Goal: Information Seeking & Learning: Compare options

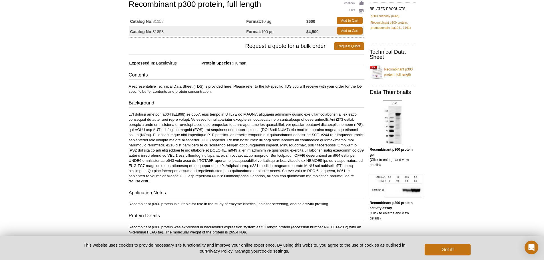
scroll to position [49, 0]
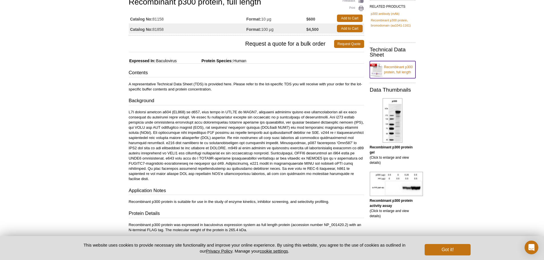
click at [387, 69] on link "Recombinant p300 protein, full length" at bounding box center [393, 69] width 46 height 17
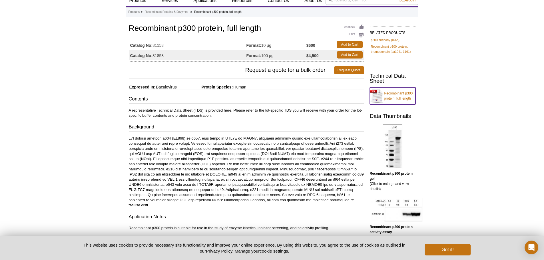
scroll to position [0, 0]
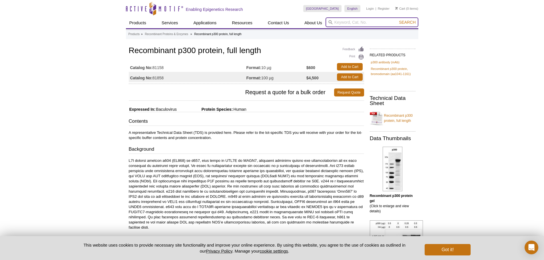
click at [364, 23] on input "search" at bounding box center [371, 22] width 93 height 10
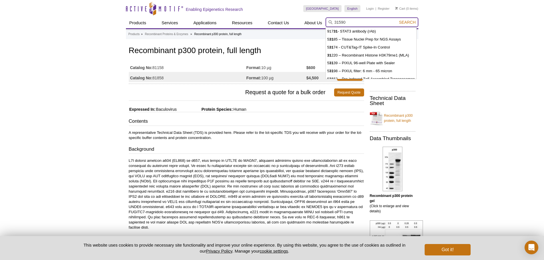
type input "31590"
click at [397, 20] on button "Search" at bounding box center [407, 22] width 20 height 5
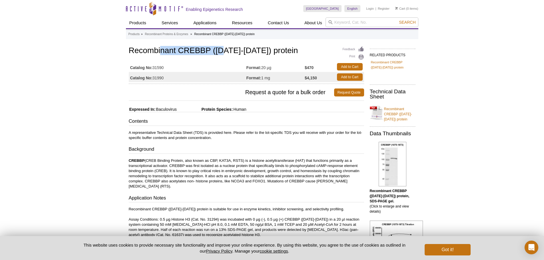
drag, startPoint x: 162, startPoint y: 47, endPoint x: 225, endPoint y: 52, distance: 62.4
click at [225, 52] on h1 "Recombinant CREBBP (1075-1873) protein" at bounding box center [246, 51] width 235 height 10
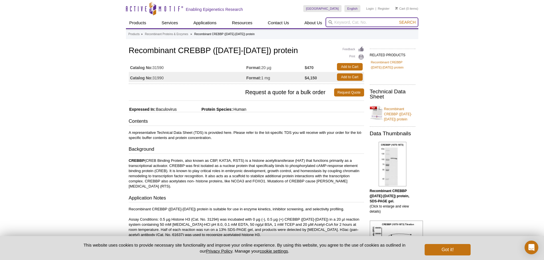
click at [351, 26] on input "search" at bounding box center [371, 22] width 93 height 10
drag, startPoint x: 359, startPoint y: 33, endPoint x: 231, endPoint y: 139, distance: 166.8
click at [231, 139] on p "A representative Technical Data Sheet (TDS) is provided here. Please refer to t…" at bounding box center [246, 135] width 235 height 10
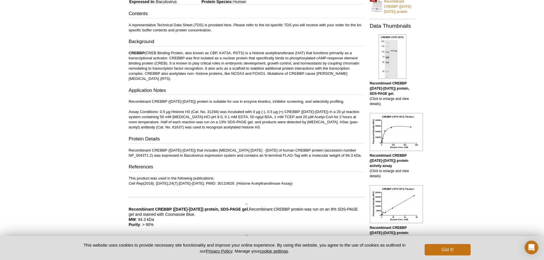
scroll to position [143, 0]
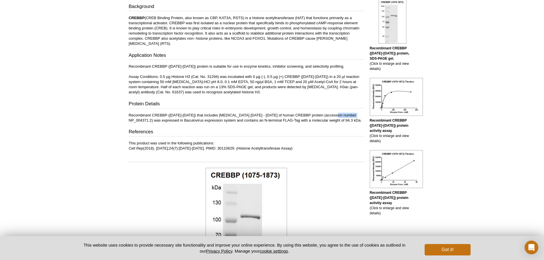
drag, startPoint x: 335, startPoint y: 114, endPoint x: 357, endPoint y: 115, distance: 21.1
click at [357, 115] on p "Recombinant CREBBP (1075-1873) that includes amino acids 1075 - 1873 of human C…" at bounding box center [246, 118] width 235 height 10
click at [343, 130] on h3 "References" at bounding box center [246, 132] width 235 height 8
drag, startPoint x: 334, startPoint y: 115, endPoint x: 355, endPoint y: 114, distance: 21.1
click at [355, 114] on p "Recombinant CREBBP (1075-1873) that includes amino acids 1075 - 1873 of human C…" at bounding box center [246, 118] width 235 height 10
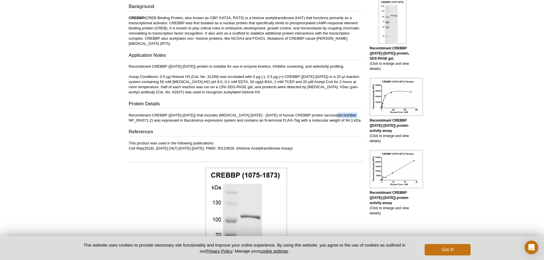
copy p "NP_004371.2"
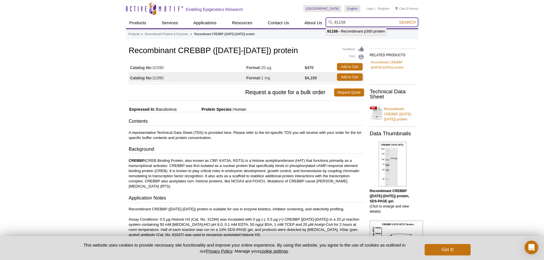
drag, startPoint x: 351, startPoint y: 24, endPoint x: 333, endPoint y: 21, distance: 19.2
click at [333, 21] on input "81158" at bounding box center [371, 22] width 93 height 10
click at [340, 31] on li "81093 / 81893 – Recombinant p300 protein - catalytic domain" at bounding box center [378, 31] width 104 height 8
type input "81093 / 81893 – Recombinant p300 protein - catalytic domain"
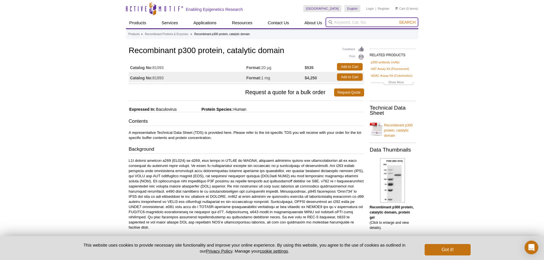
click at [364, 23] on input "search" at bounding box center [371, 22] width 93 height 10
click at [361, 32] on li "81158 – Recombinant p300 protein" at bounding box center [356, 31] width 61 height 8
type input "81158 – Recombinant p300 protein"
